Goal: Task Accomplishment & Management: Manage account settings

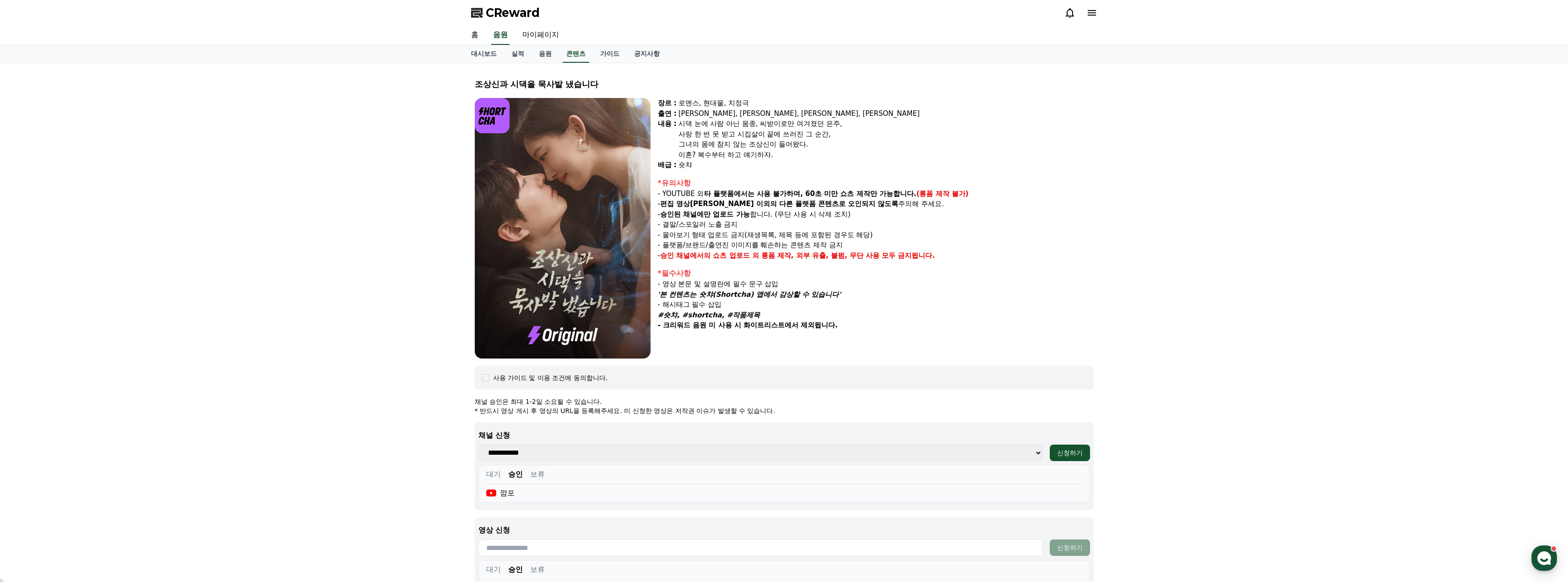
select select
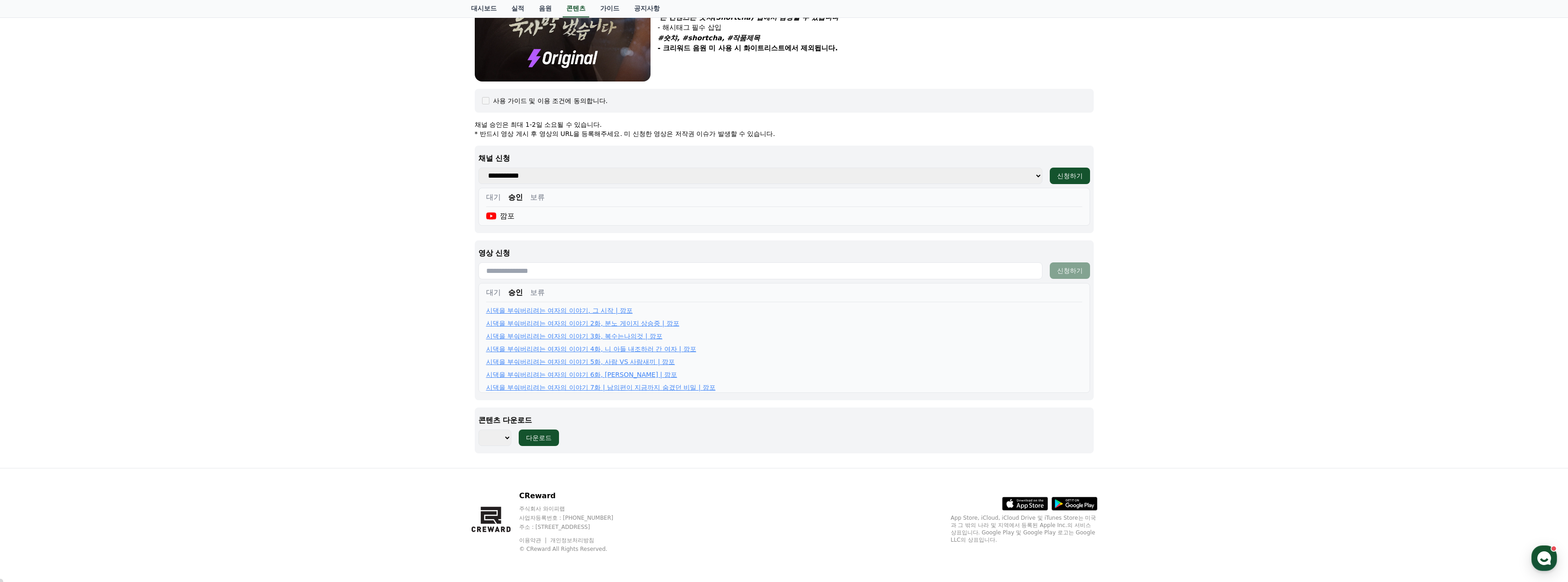
scroll to position [388, 0]
click at [339, 331] on div "조상신과 시댁을 묵사발 냈습니다 장르 : 로맨스, 현대물, 치정극 출연 : 최윤정, 정시현, 신영찬, 송경아 내용 : 시댁 눈에 사람 아닌 몸…" at bounding box center [784, 127] width 1568 height 682
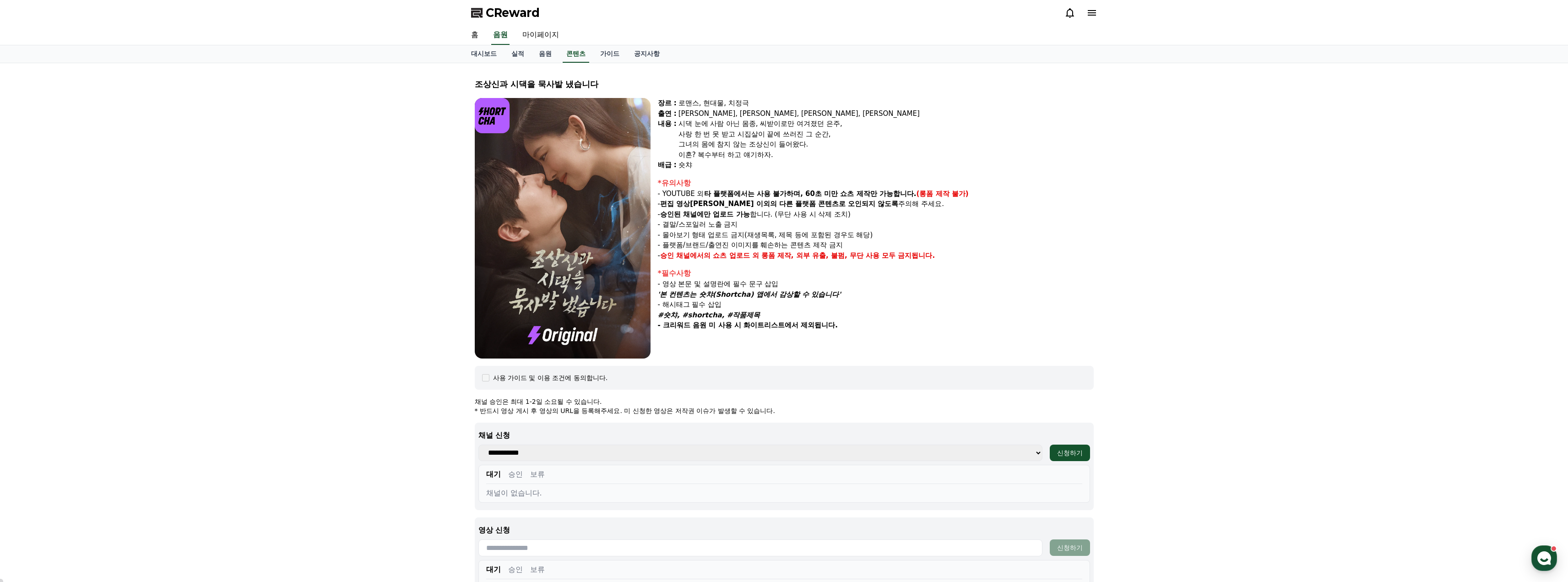
select select
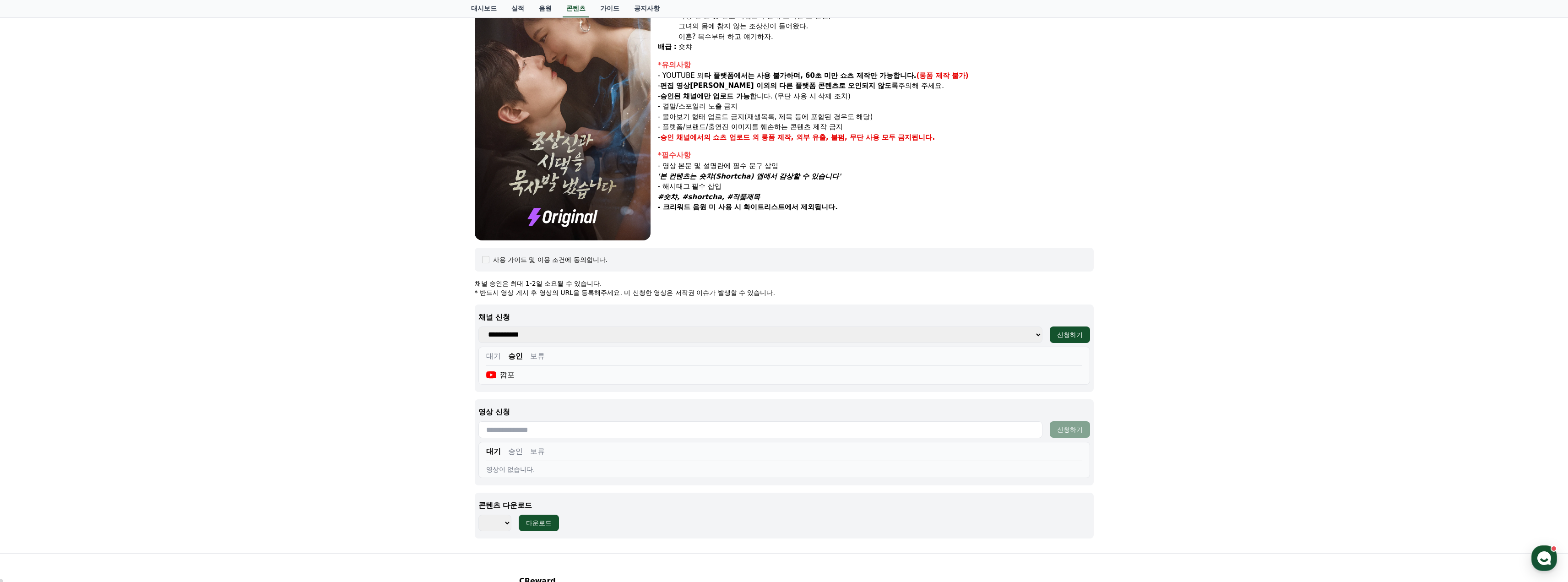
scroll to position [203, 0]
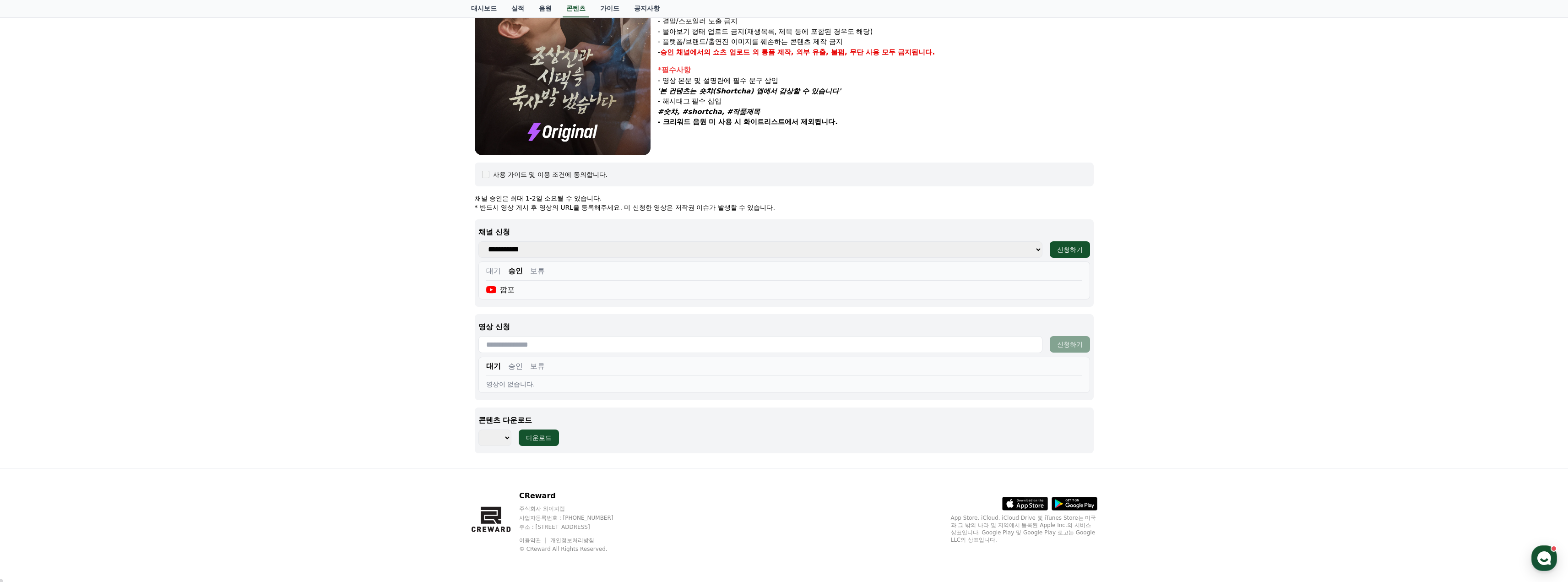
click at [542, 347] on input "text" at bounding box center [760, 344] width 564 height 17
click at [514, 367] on button "승인" at bounding box center [516, 366] width 14 height 11
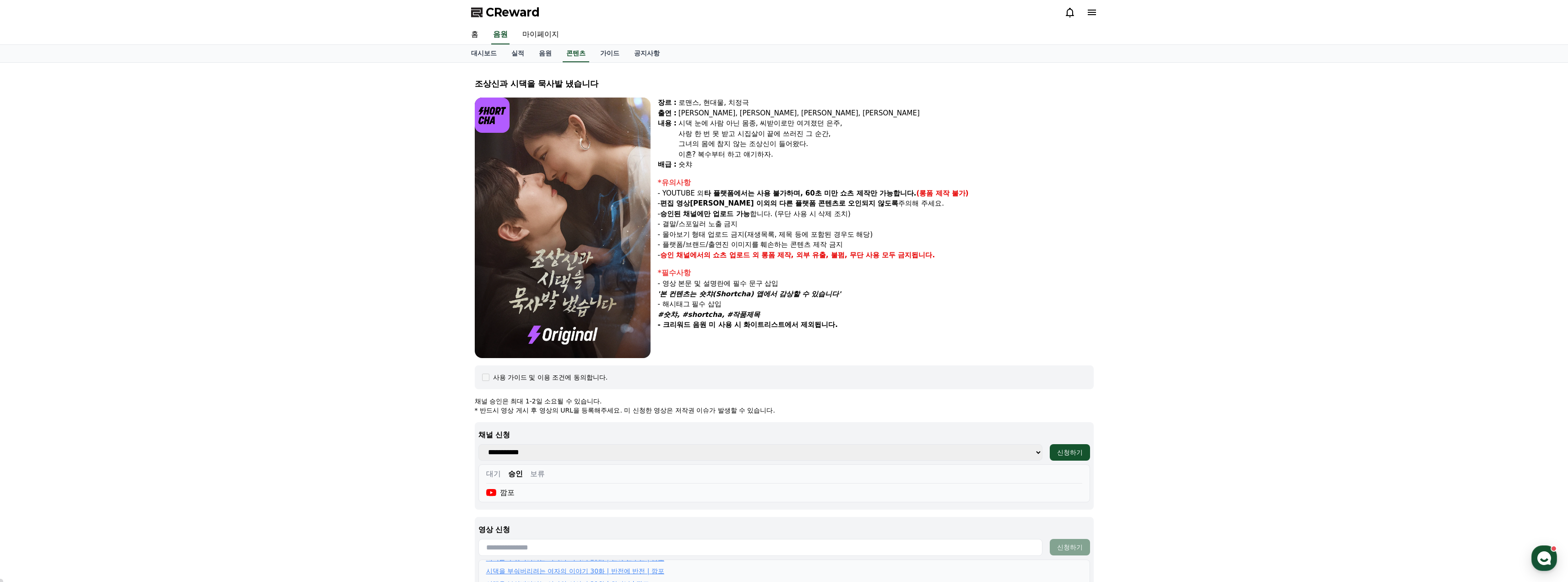
scroll to position [0, 0]
click at [548, 53] on link "음원" at bounding box center [545, 54] width 27 height 17
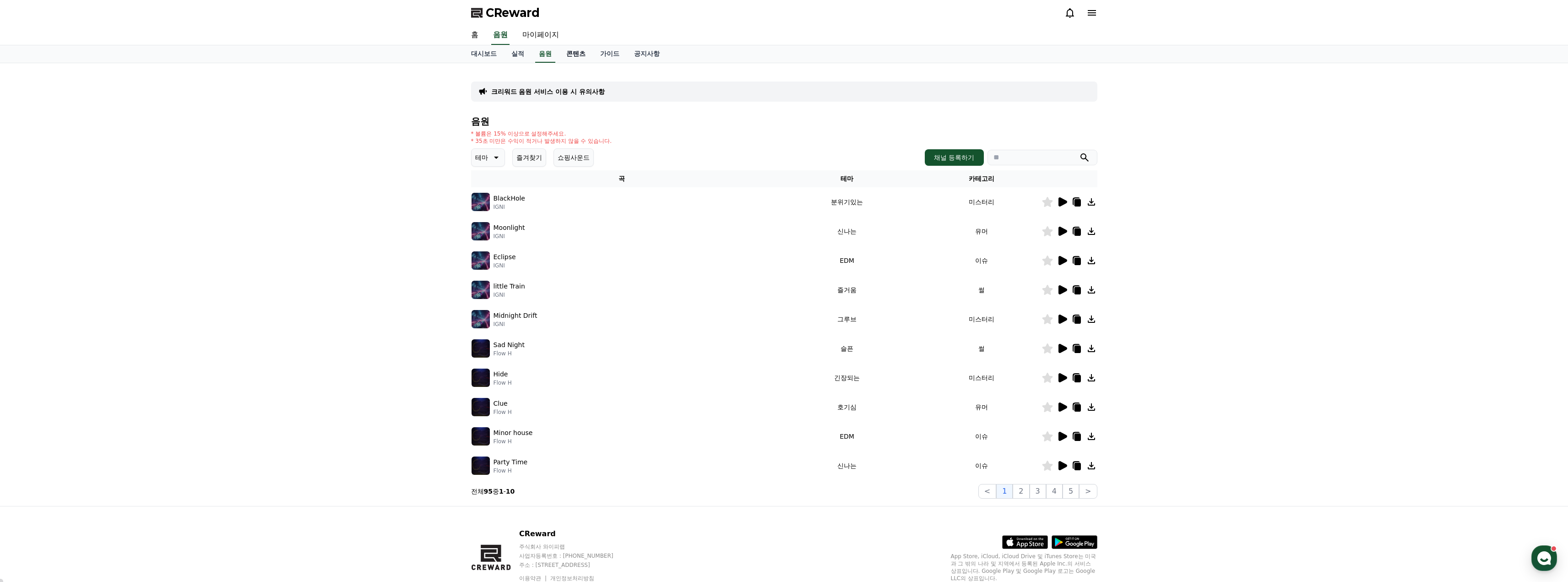
click at [576, 52] on link "콘텐츠" at bounding box center [576, 54] width 34 height 17
click at [546, 33] on link "마이페이지" at bounding box center [541, 35] width 52 height 19
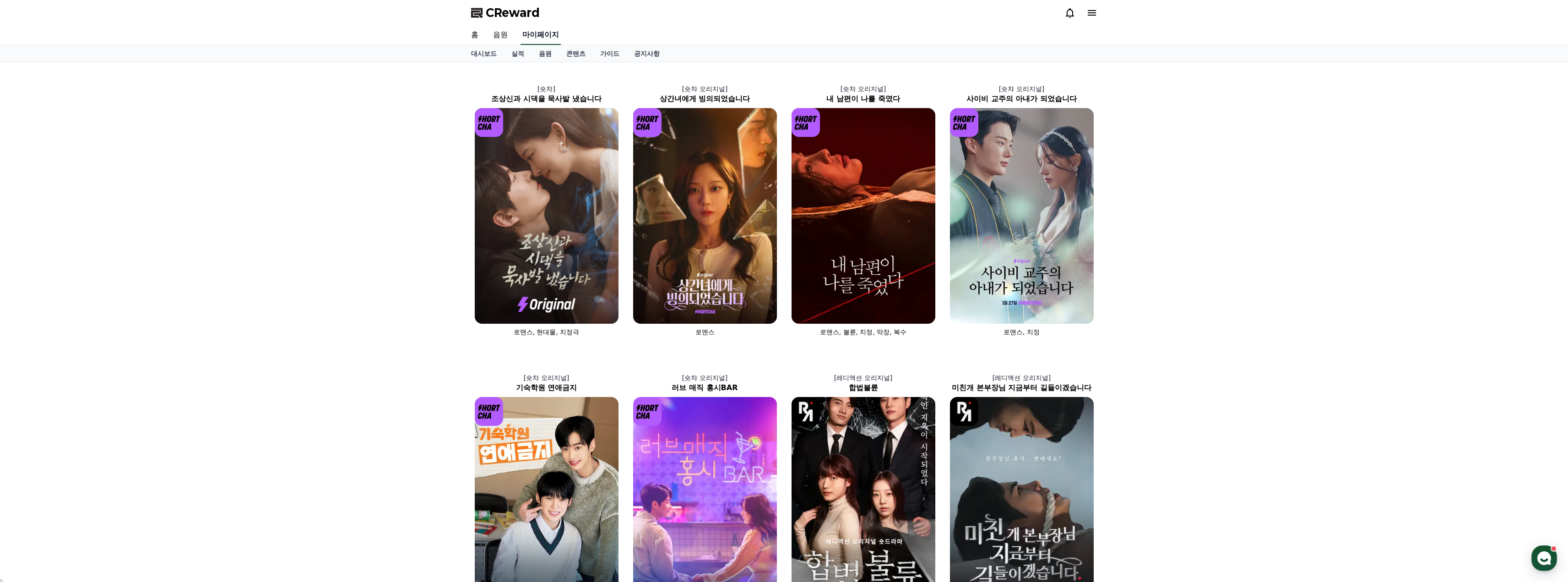
select select "**********"
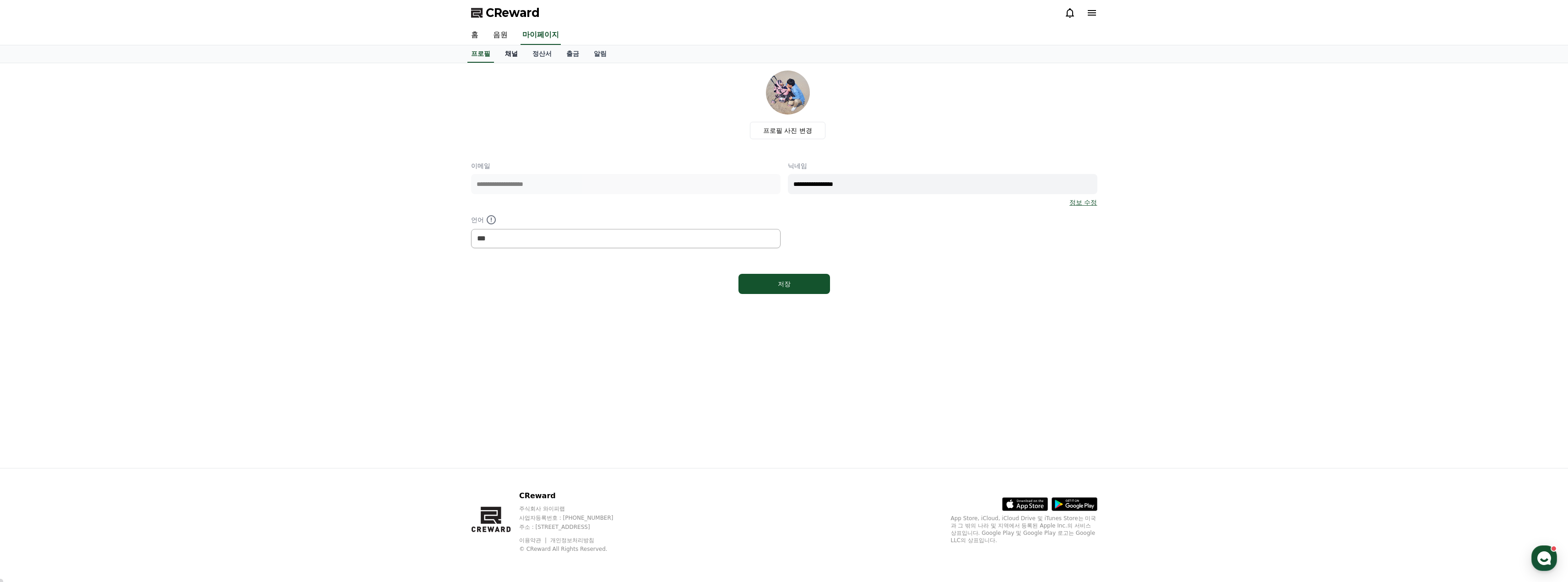
click at [518, 54] on link "채널" at bounding box center [511, 54] width 27 height 17
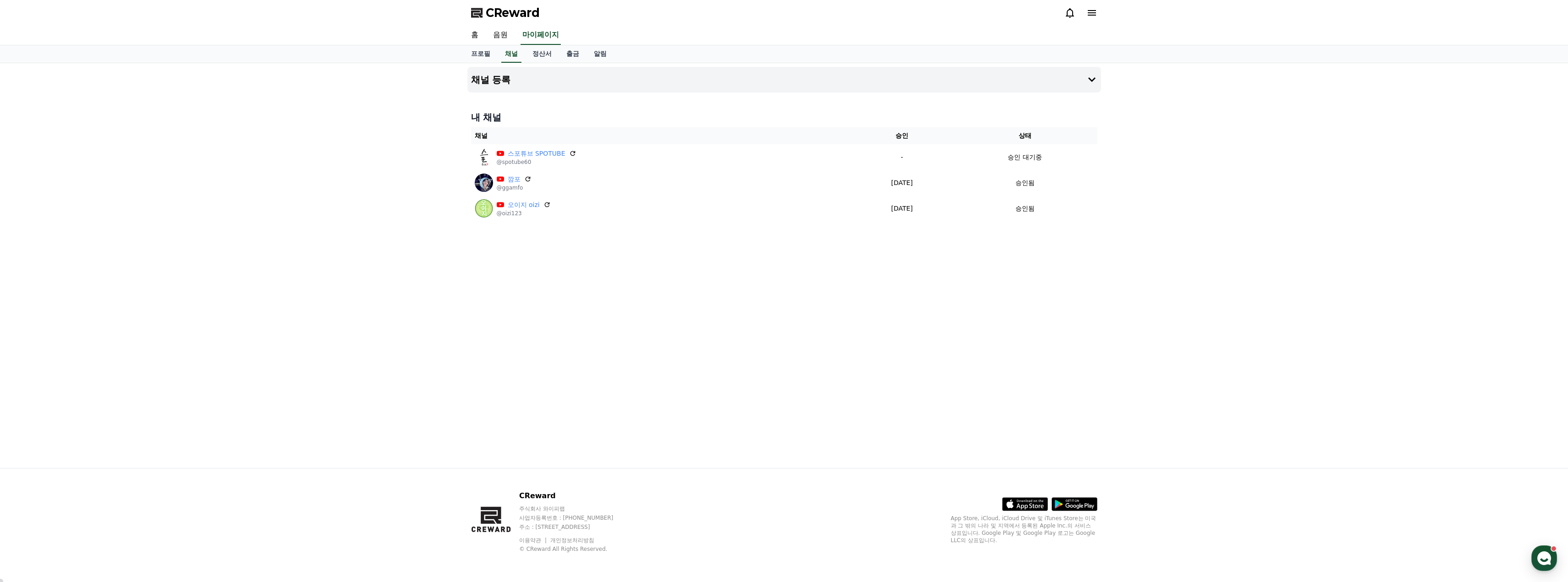
click at [326, 149] on div "채널 등록 내 채널 채널 승인 상태 스포튜브 SPOTUBE @spotube60 - 승인 대기중 깜포 @ggamfo 2025-08-26 08-2…" at bounding box center [784, 265] width 1568 height 404
